Goal: Check status: Check status

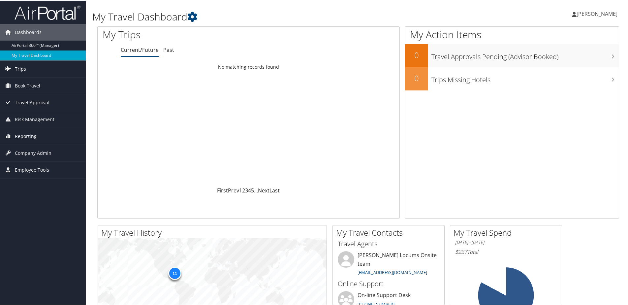
click at [12, 66] on icon at bounding box center [8, 68] width 10 height 10
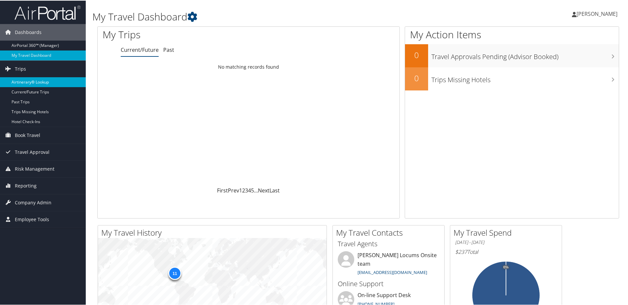
click at [34, 81] on link "Airtinerary® Lookup" at bounding box center [43, 82] width 86 height 10
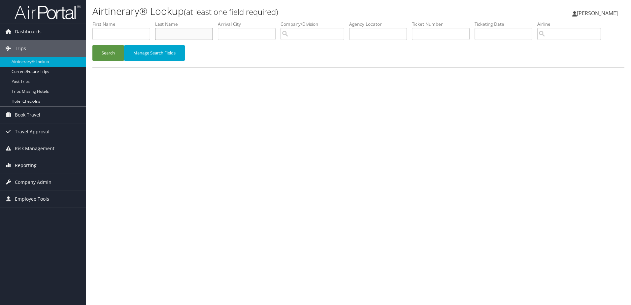
click at [208, 39] on input "text" at bounding box center [184, 34] width 58 height 12
type input "sabir"
click at [97, 59] on button "Search" at bounding box center [108, 53] width 32 height 16
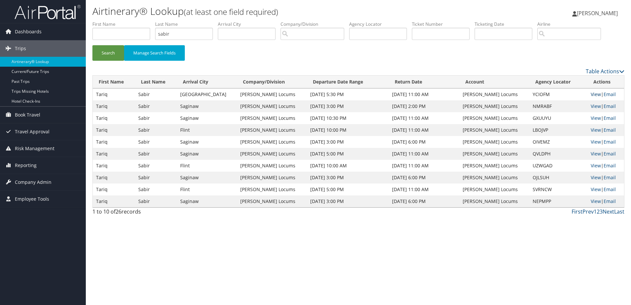
click at [590, 93] on link "View" at bounding box center [595, 94] width 10 height 6
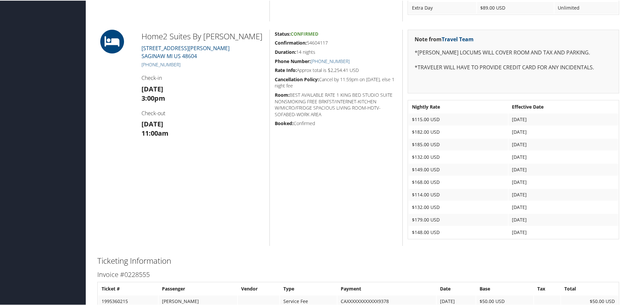
scroll to position [396, 0]
